Goal: Transaction & Acquisition: Obtain resource

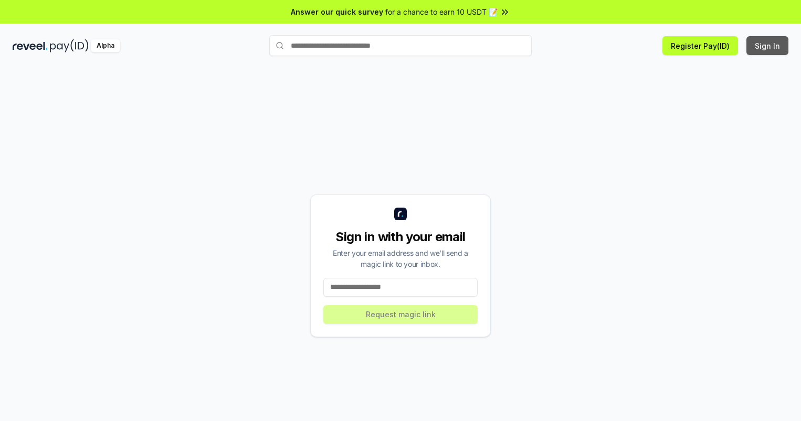
click at [768, 46] on button "Sign In" at bounding box center [767, 45] width 42 height 19
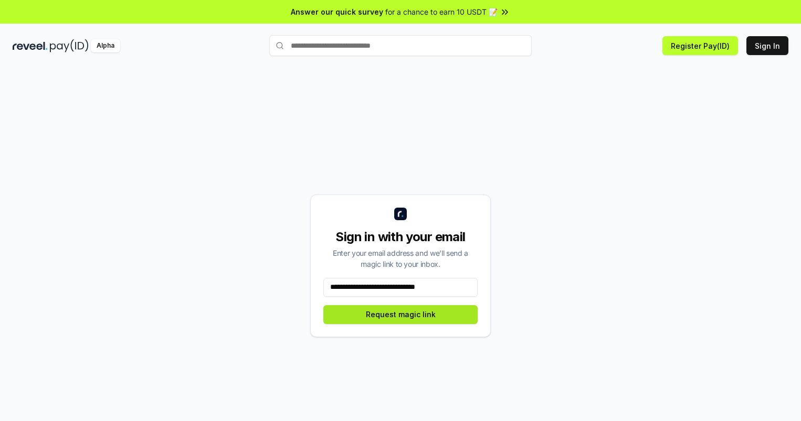
type input "**********"
click at [400, 314] on button "Request magic link" at bounding box center [400, 314] width 154 height 19
